Goal: Information Seeking & Learning: Find specific fact

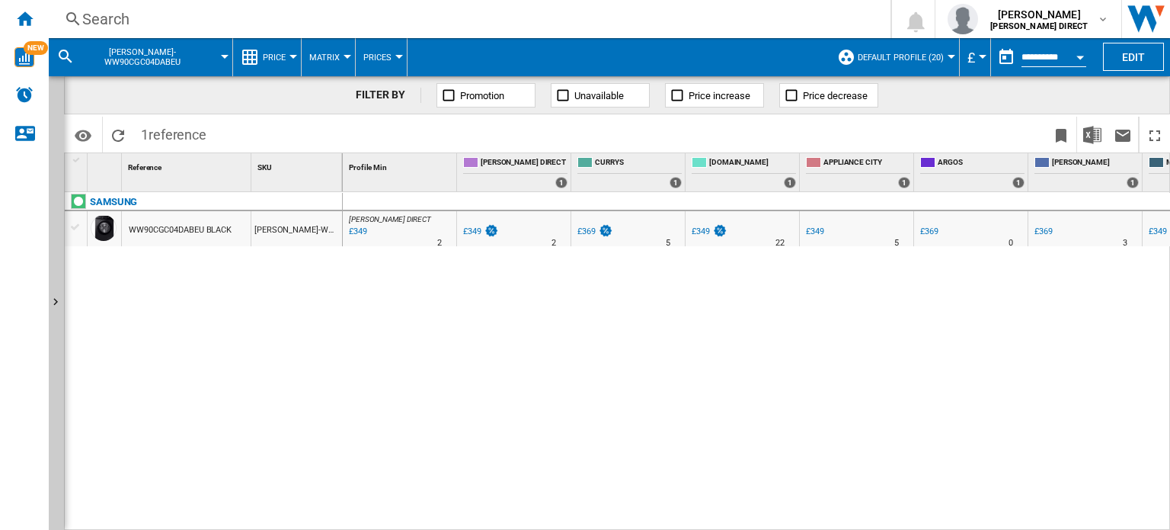
click at [166, 25] on div "Search" at bounding box center [466, 18] width 769 height 21
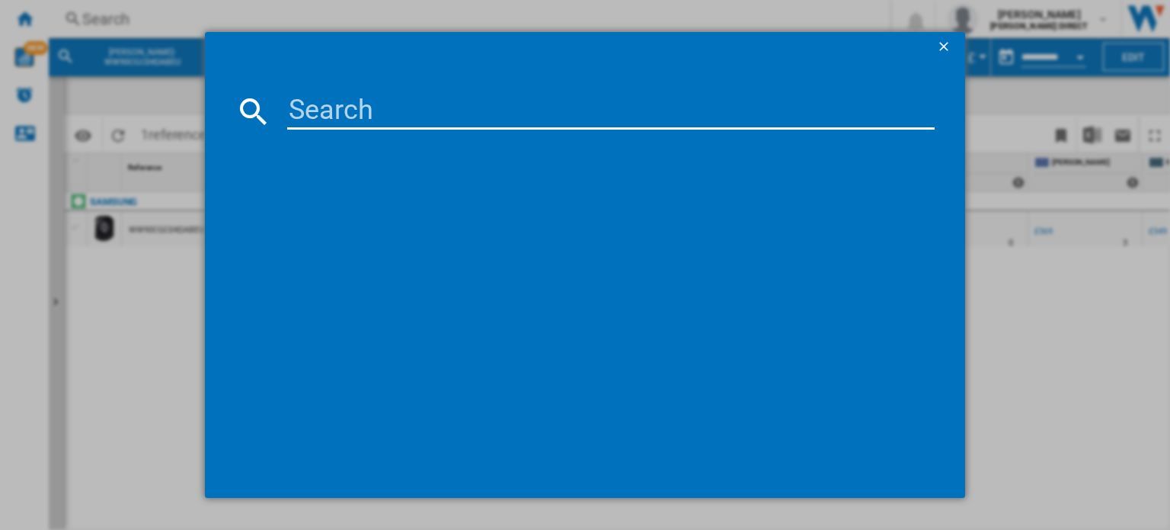
drag, startPoint x: 166, startPoint y: 25, endPoint x: 456, endPoint y: 108, distance: 301.2
click at [456, 108] on input at bounding box center [611, 111] width 648 height 37
paste input "FIS-RF605QNUVX1"
type input "FIS-RF605QNUVX1"
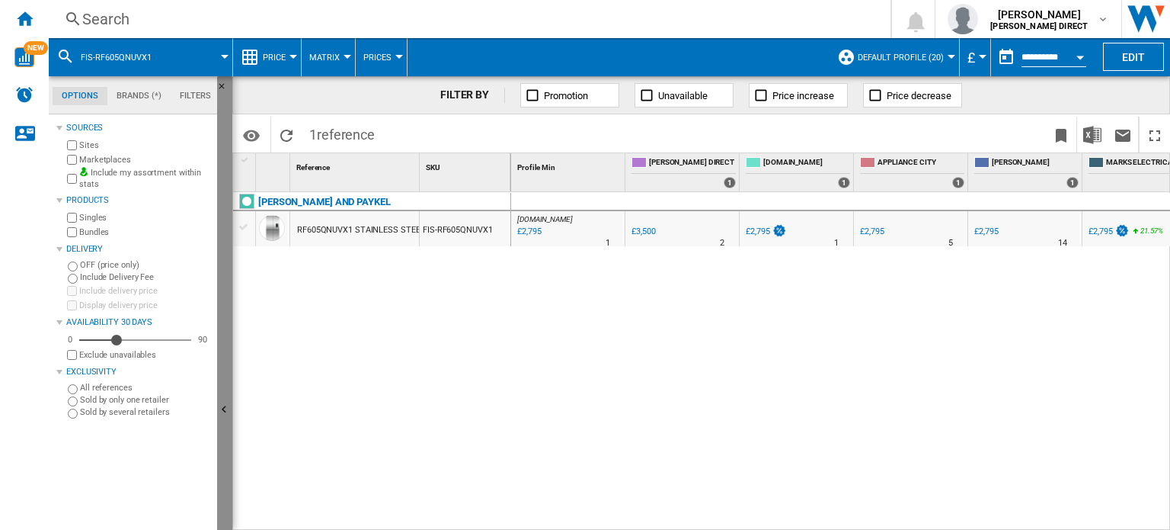
click at [226, 286] on button "Hide" at bounding box center [224, 410] width 15 height 668
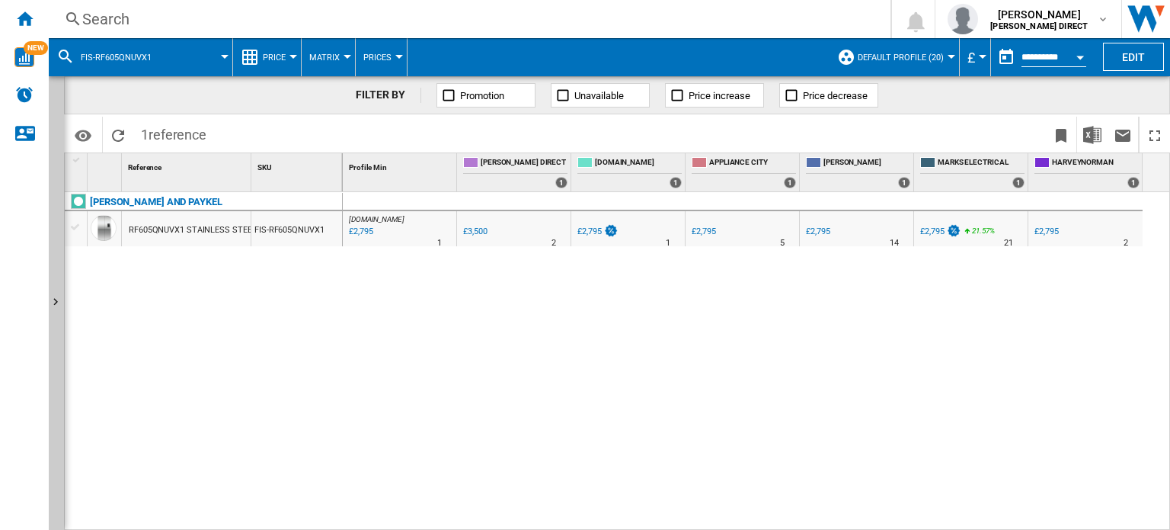
click at [172, 25] on div "Search" at bounding box center [466, 18] width 769 height 21
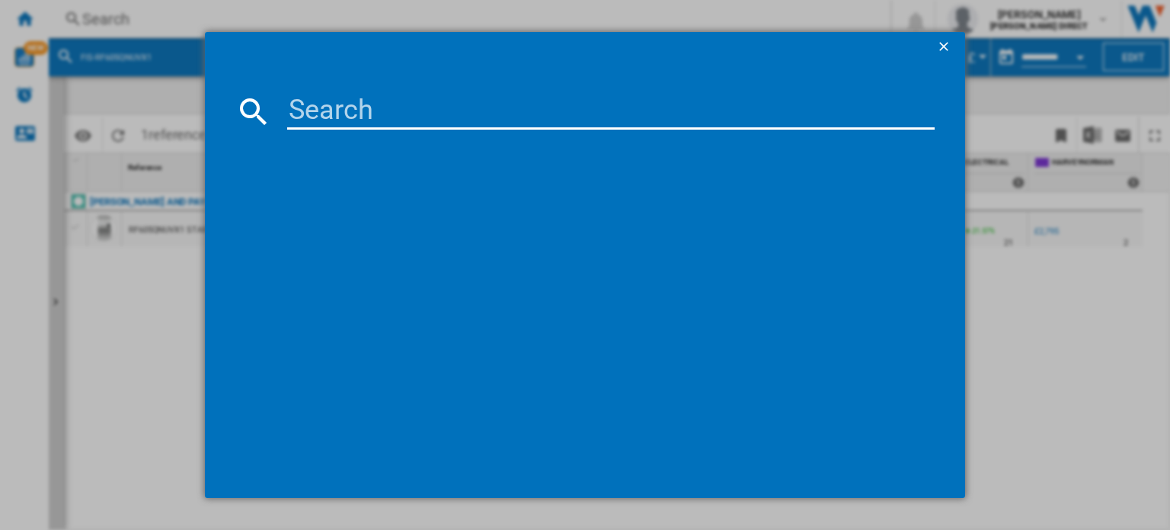
click at [318, 110] on input at bounding box center [611, 111] width 648 height 37
type input "FIS-RF540ANUB6"
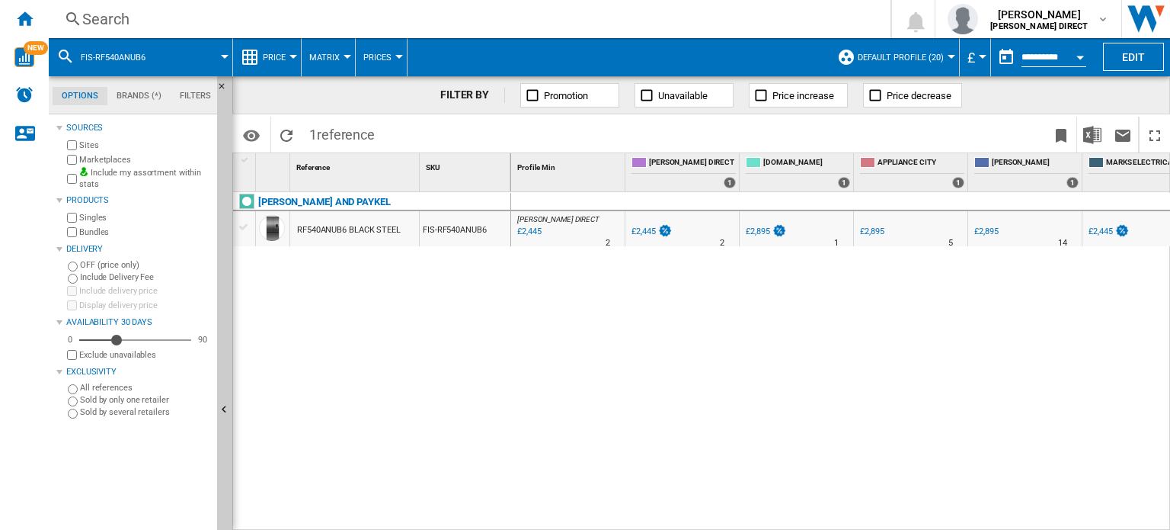
scroll to position [0, 140]
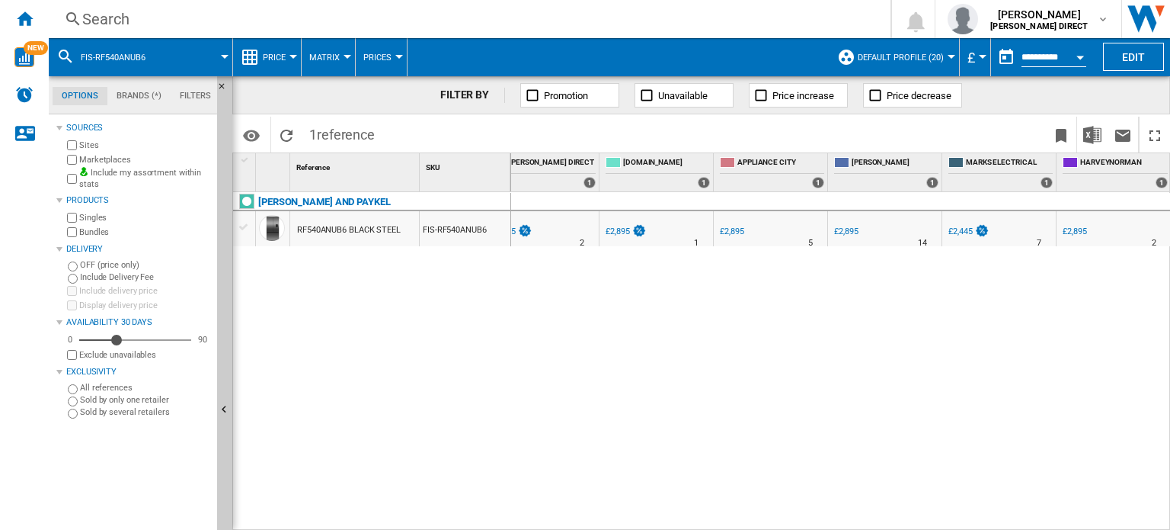
click at [969, 228] on div "£2,445" at bounding box center [961, 231] width 24 height 10
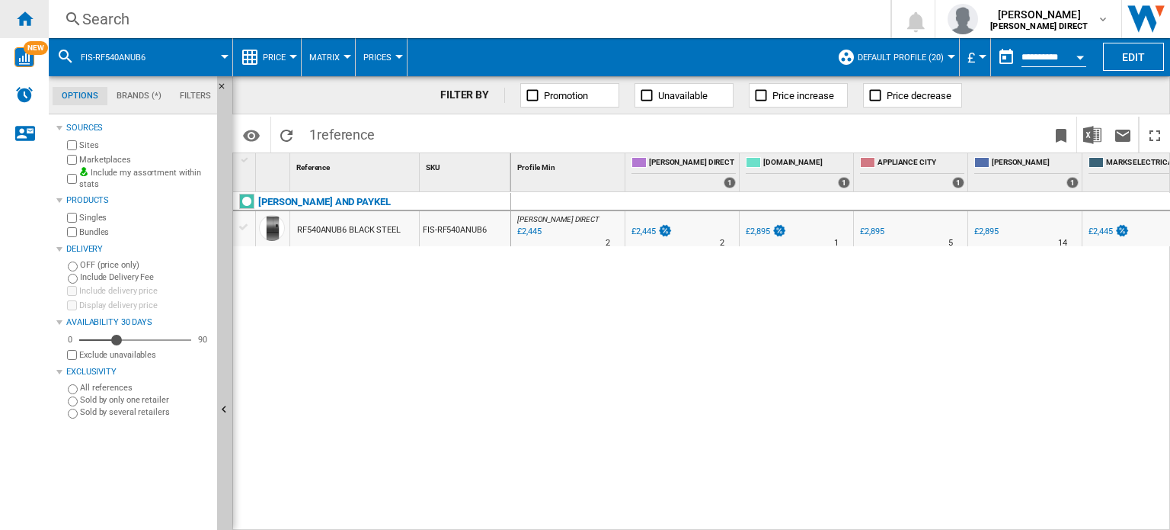
click at [21, 27] on ng-md-icon "Home" at bounding box center [24, 18] width 18 height 18
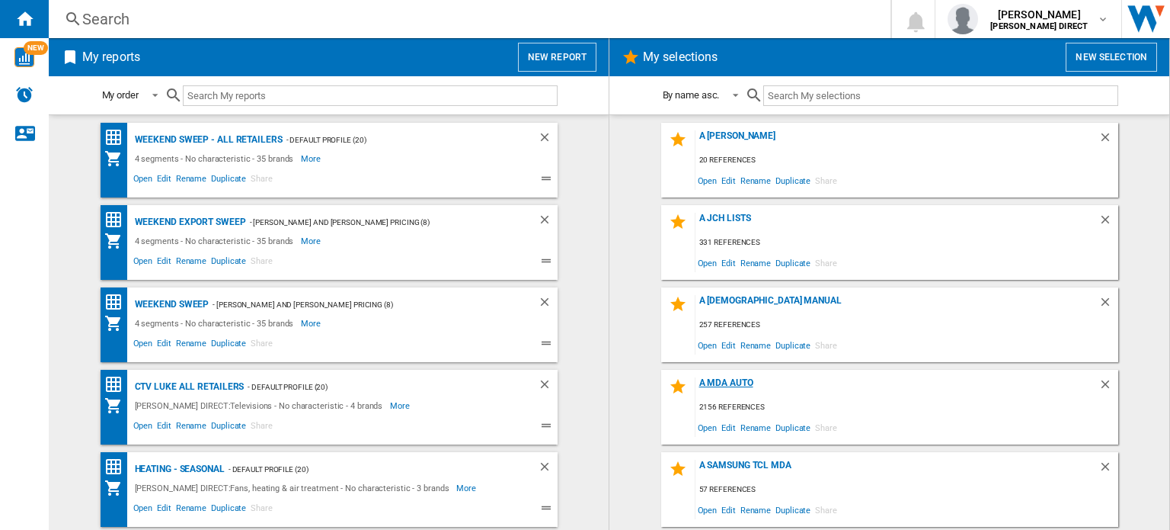
click at [738, 381] on div "A MDA Auto" at bounding box center [897, 387] width 403 height 21
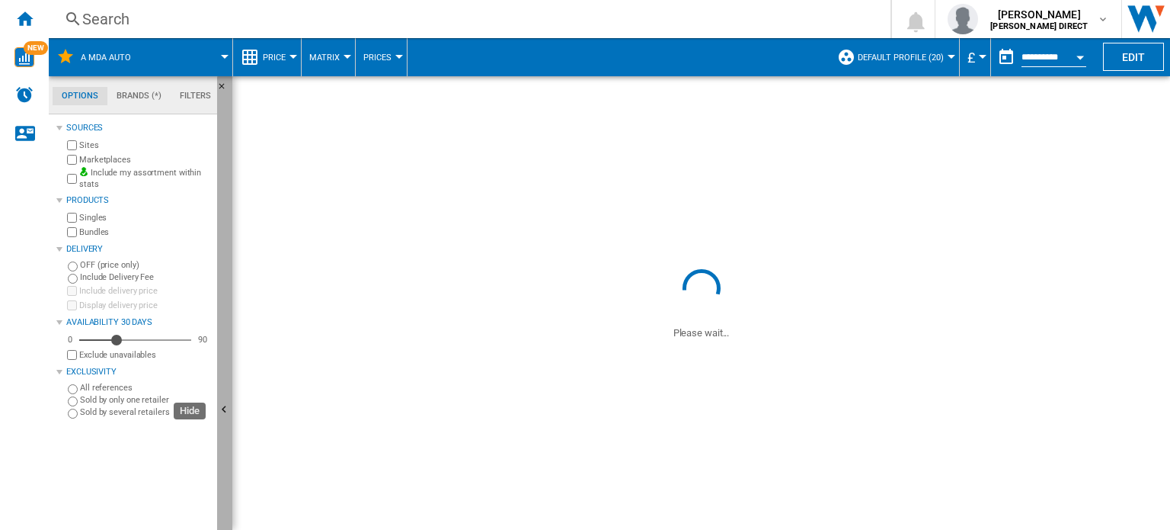
click at [221, 328] on button "Hide" at bounding box center [224, 410] width 15 height 668
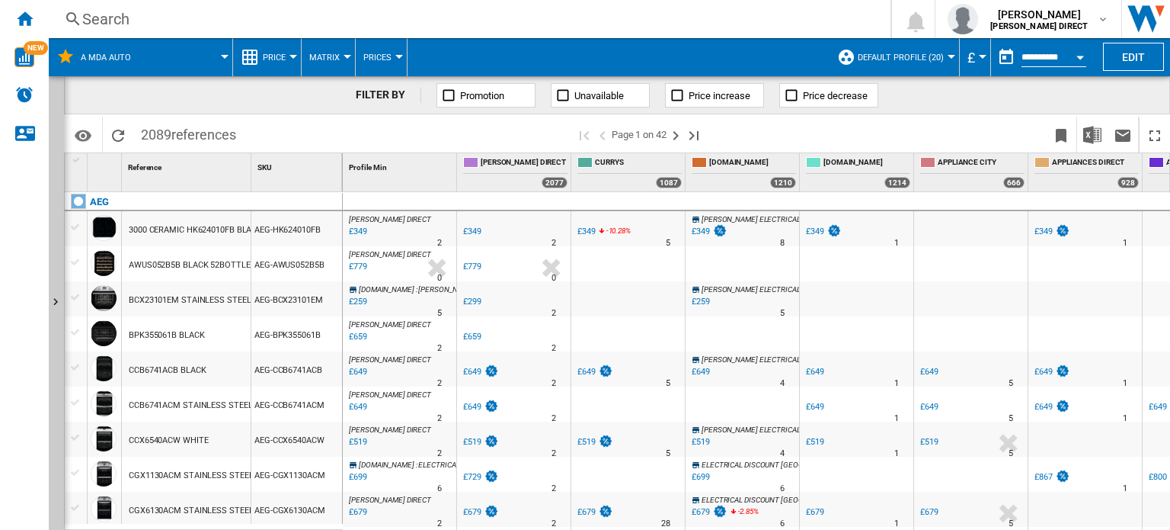
scroll to position [76, 0]
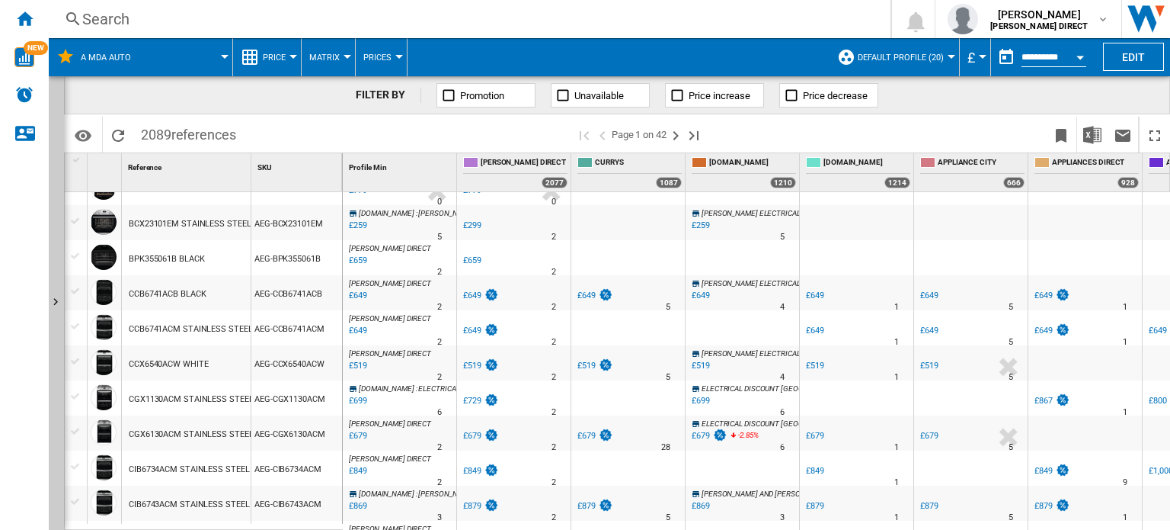
click at [923, 367] on div "£519" at bounding box center [929, 365] width 18 height 10
